Goal: Transaction & Acquisition: Purchase product/service

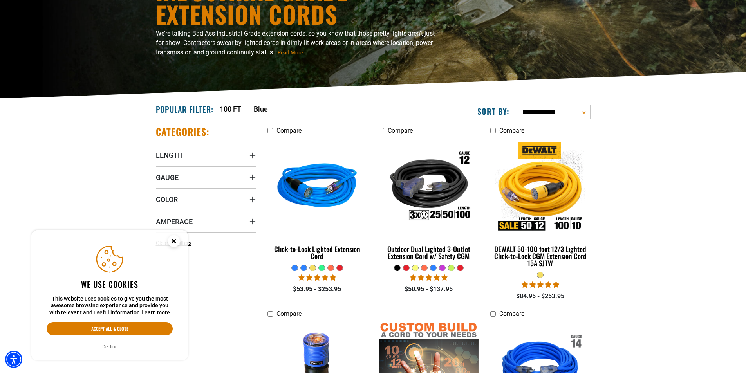
scroll to position [118, 0]
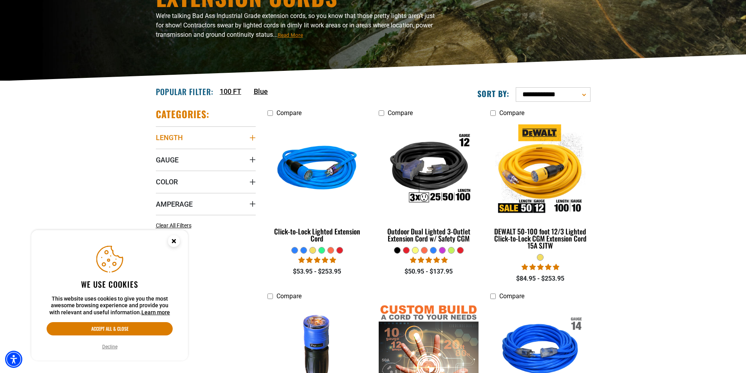
click at [224, 140] on summary "Length" at bounding box center [206, 138] width 100 height 22
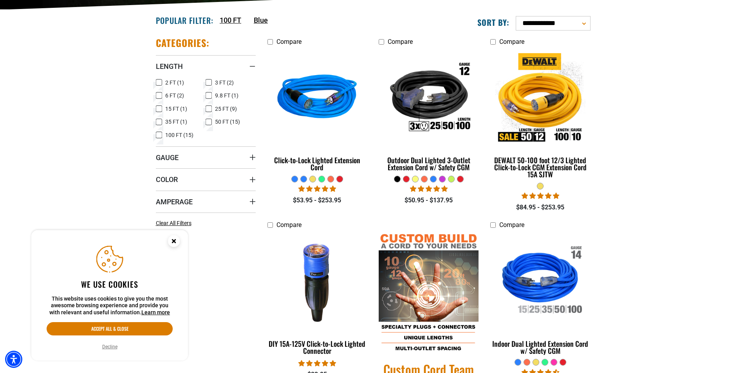
scroll to position [196, 0]
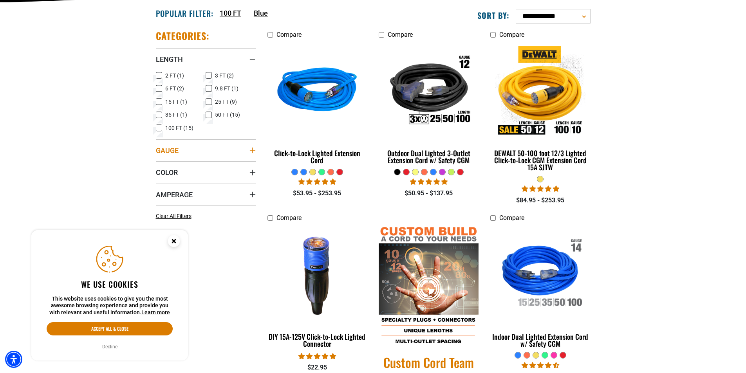
click at [180, 150] on summary "Gauge" at bounding box center [206, 150] width 100 height 22
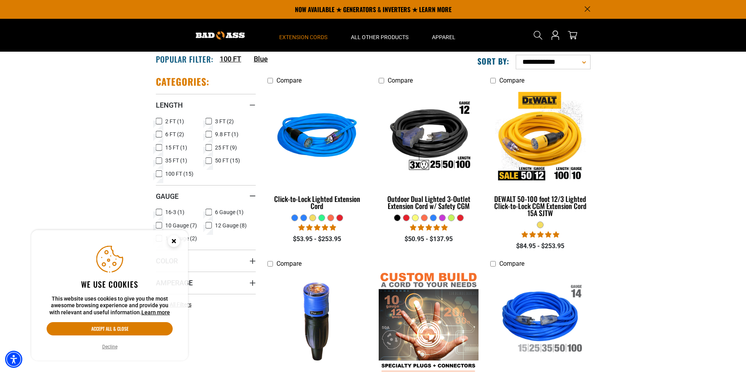
scroll to position [118, 0]
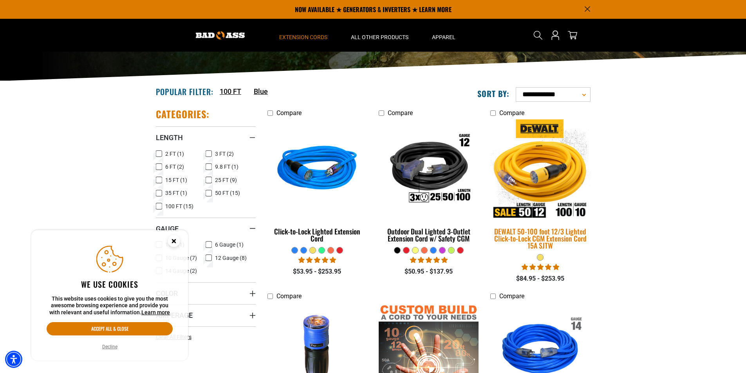
click at [542, 194] on img at bounding box center [541, 170] width 110 height 100
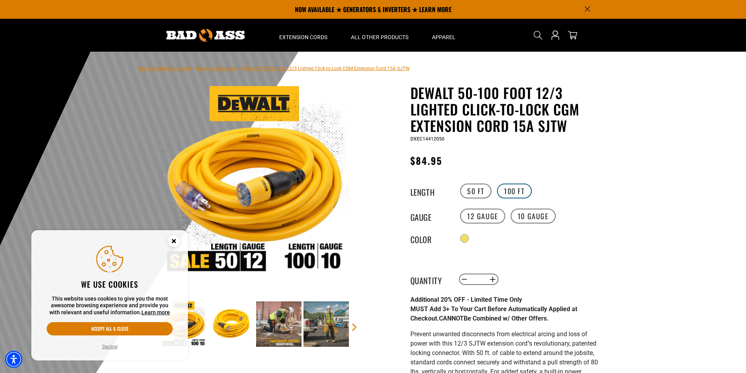
click at [516, 197] on label "100 FT" at bounding box center [514, 191] width 35 height 15
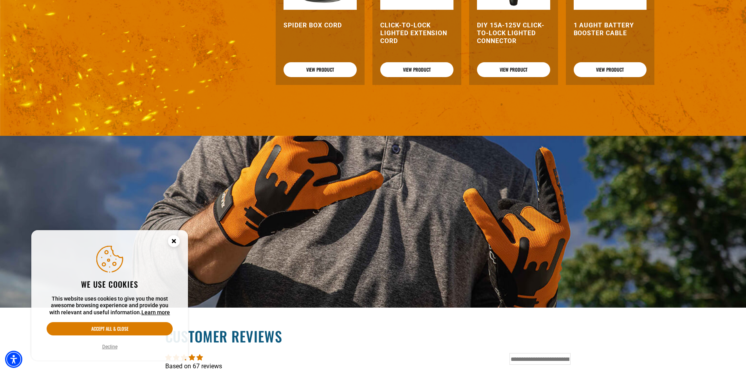
scroll to position [1371, 0]
